Goal: Check status: Check status

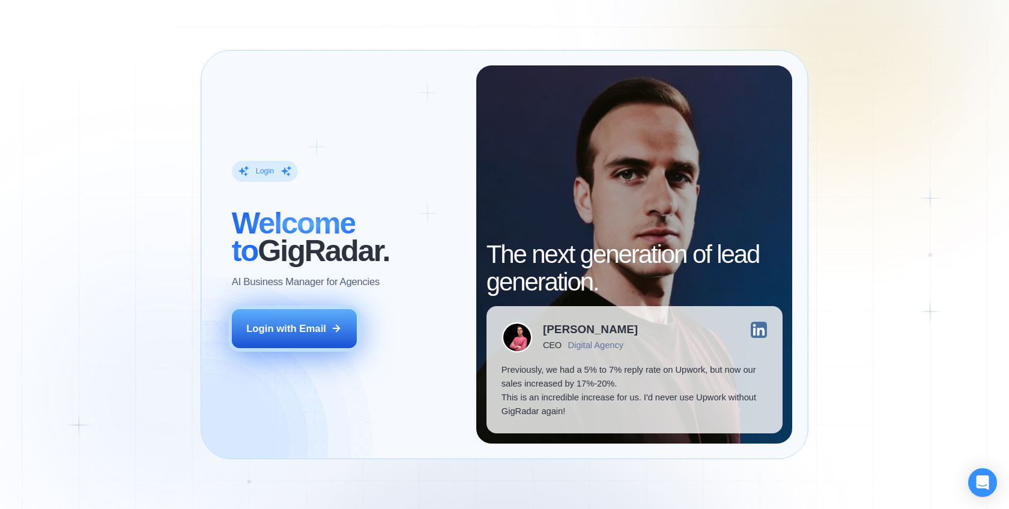
click at [311, 322] on div "Login with Email" at bounding box center [286, 329] width 80 height 14
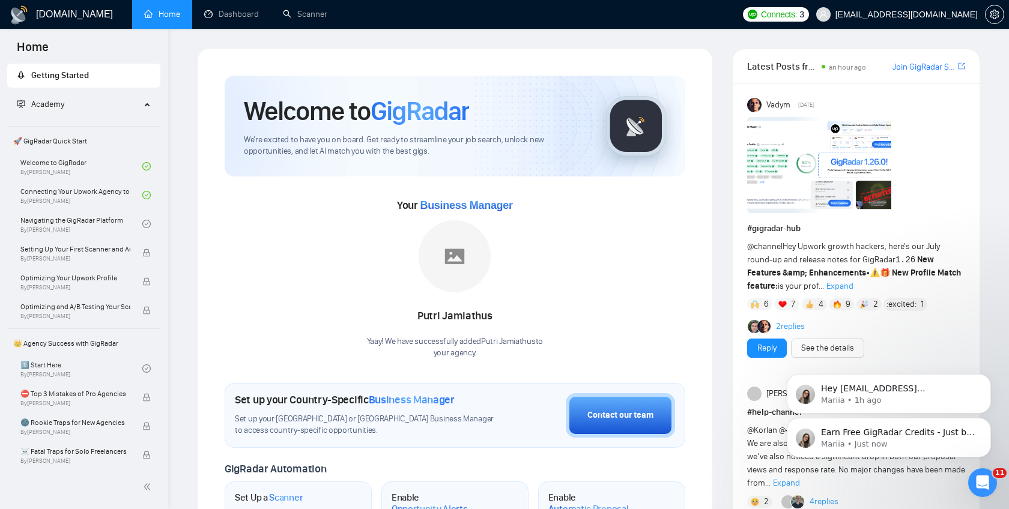
click at [987, 422] on icon "Dismiss notification" at bounding box center [988, 422] width 4 height 4
click at [987, 422] on icon "Dismiss notification" at bounding box center [987, 421] width 4 height 4
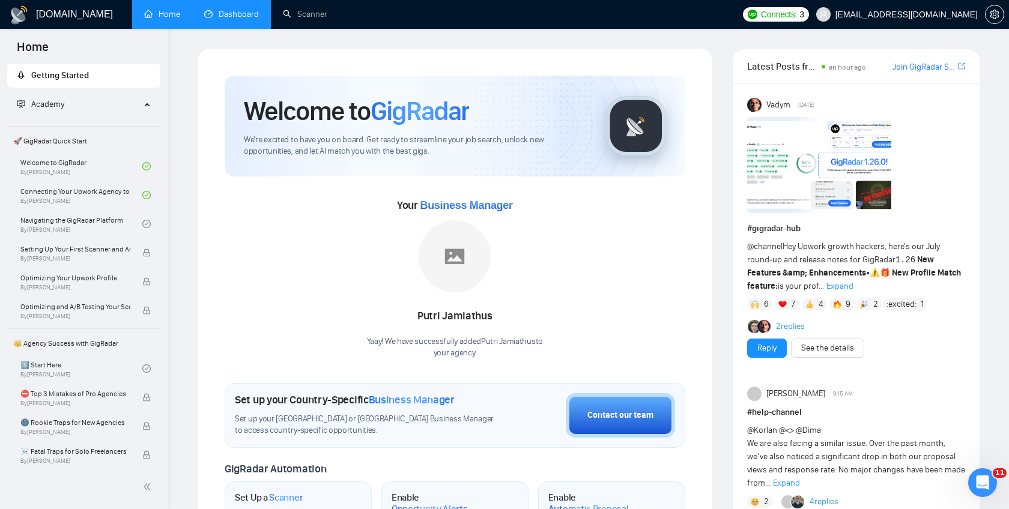
click at [223, 9] on link "Dashboard" at bounding box center [231, 14] width 55 height 10
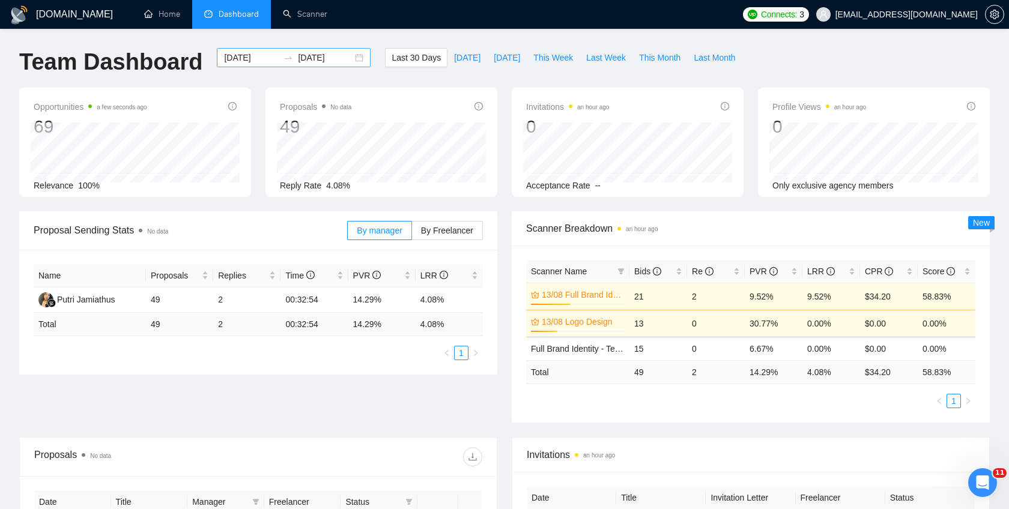
click at [253, 59] on input "2025-07-22" at bounding box center [251, 57] width 55 height 13
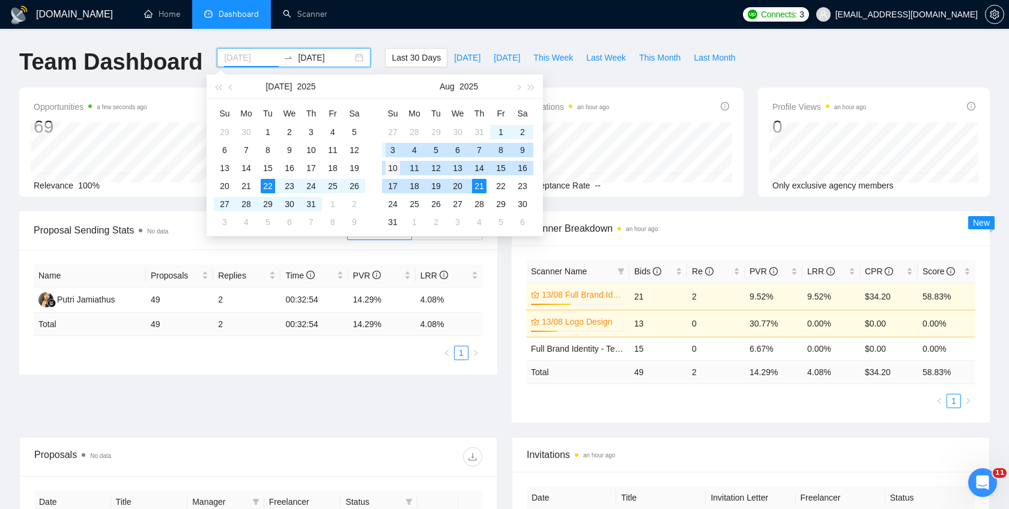
type input "[DATE]"
click at [394, 166] on div "10" at bounding box center [393, 168] width 14 height 14
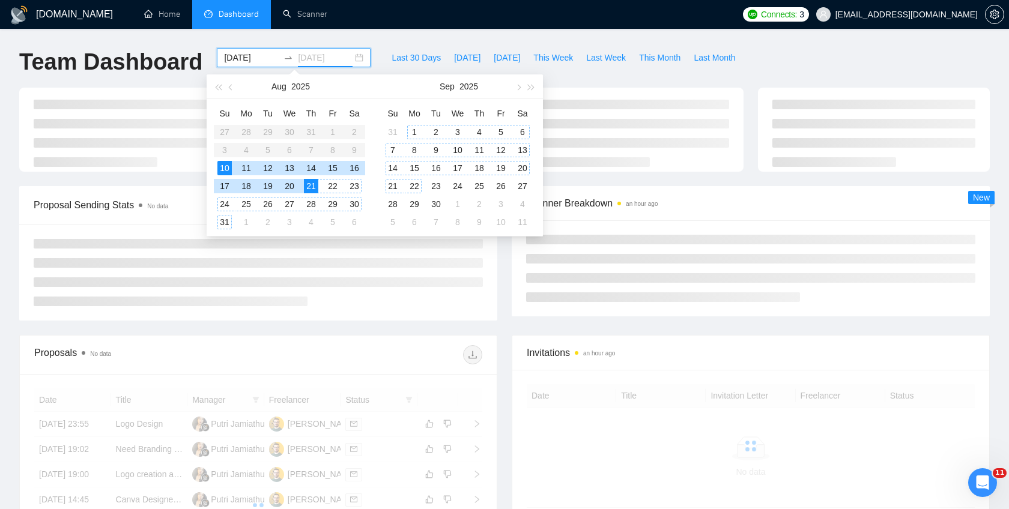
type input "2025-08-21"
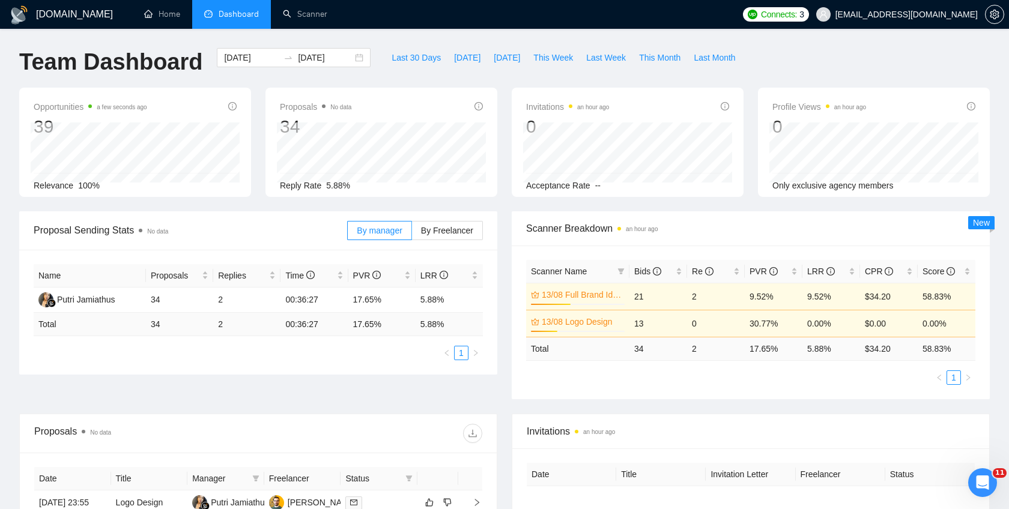
click at [377, 38] on div "GigRadar.io Home Dashboard Scanner Connects: 3 info@karimweb.com Team Dashboard…" at bounding box center [504, 444] width 1009 height 889
